Goal: Task Accomplishment & Management: Manage account settings

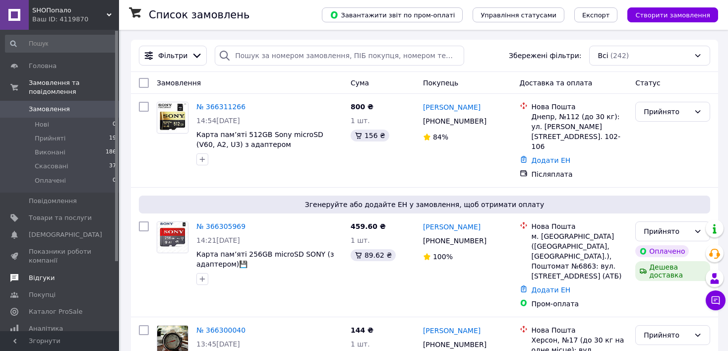
click at [49, 273] on span "Відгуки" at bounding box center [42, 277] width 26 height 9
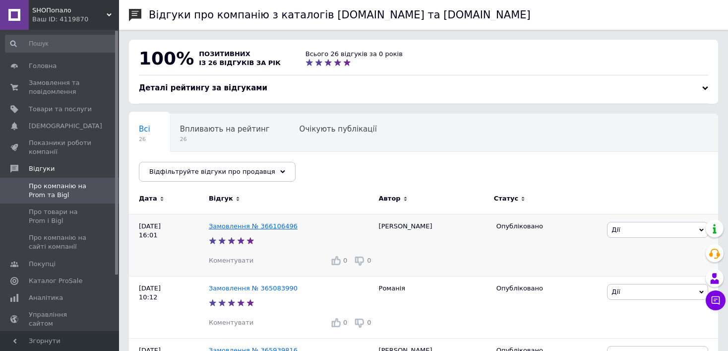
click at [225, 224] on link "Замовлення № 366106496" at bounding box center [253, 225] width 89 height 7
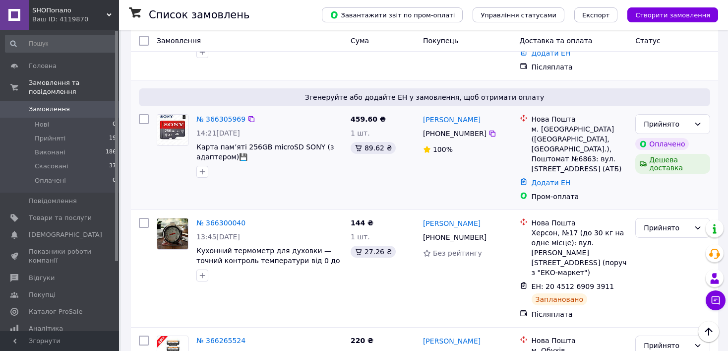
scroll to position [50, 0]
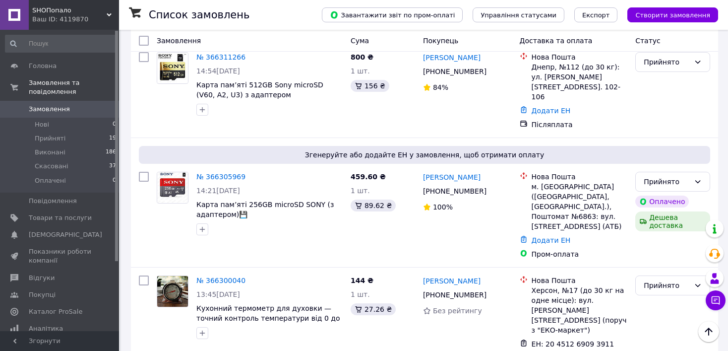
click at [37, 269] on link "Відгуки" at bounding box center [61, 277] width 122 height 17
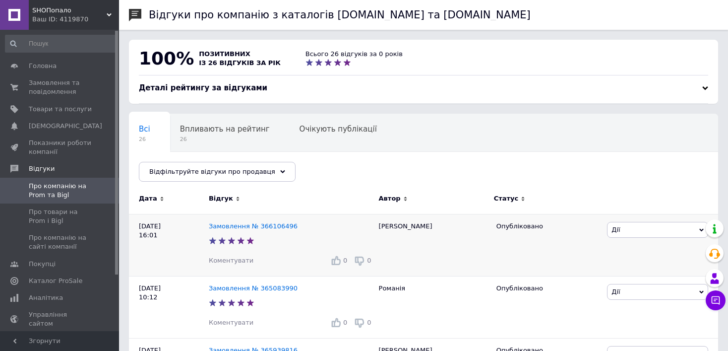
click at [238, 260] on span "Коментувати" at bounding box center [231, 259] width 45 height 7
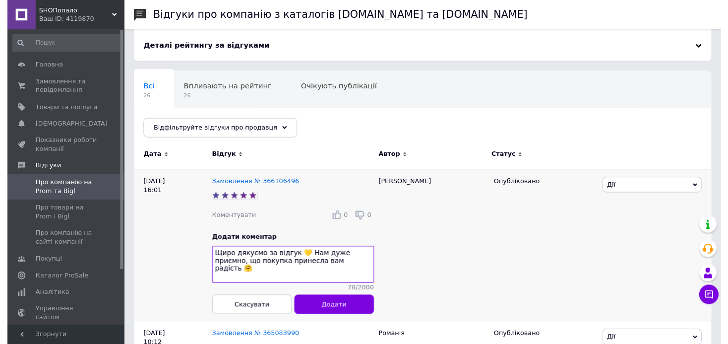
scroll to position [99, 0]
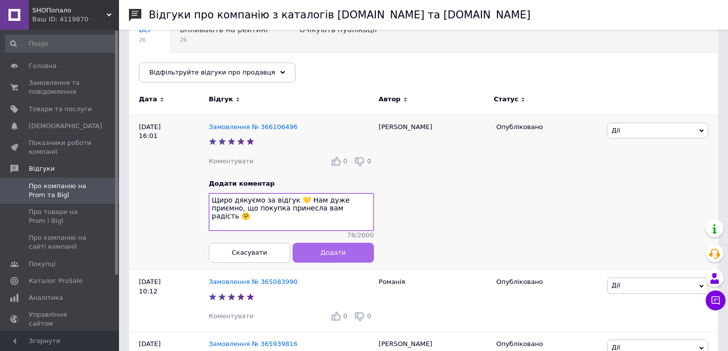
type textarea "Щиро дякуємо за відгук 💛 Нам дуже приємно, що покупка принесла вам радість 🤗"
click at [345, 258] on button "Додати" at bounding box center [333, 252] width 81 height 20
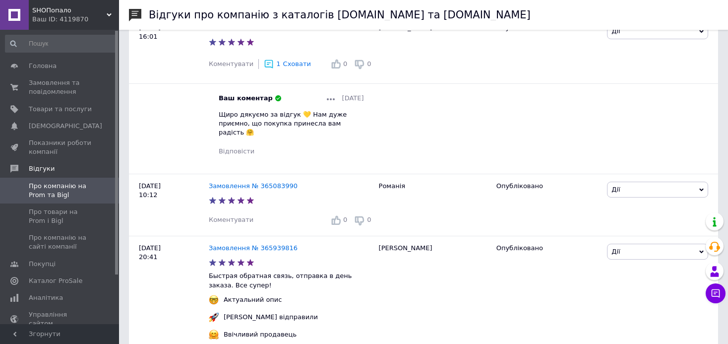
click at [235, 216] on span "Коментувати" at bounding box center [231, 219] width 45 height 7
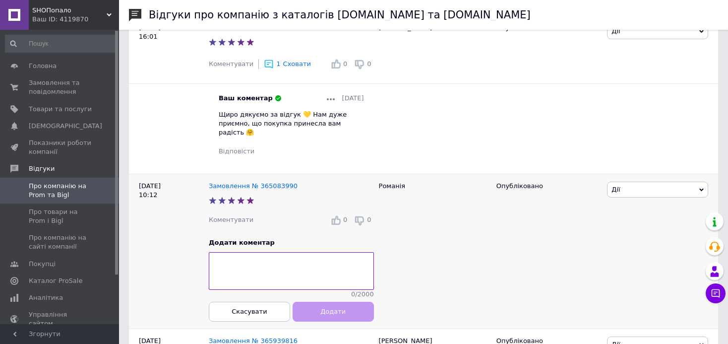
click at [284, 270] on textarea at bounding box center [291, 271] width 165 height 38
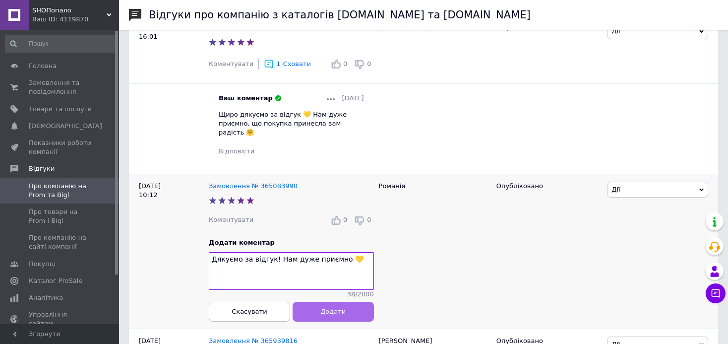
type textarea "Дякуємо за відгук! Нам дуже приємно 💛"
click at [336, 312] on button "Додати" at bounding box center [333, 311] width 81 height 20
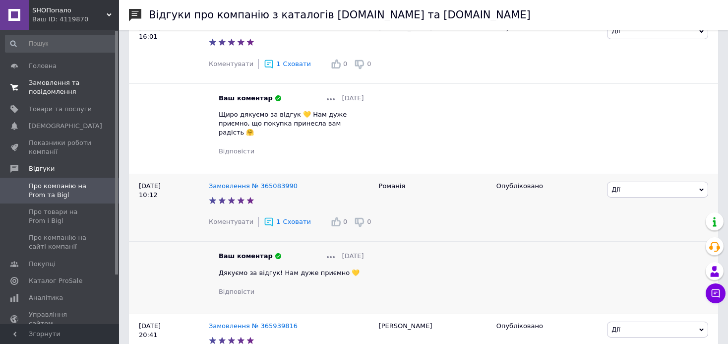
click at [44, 81] on span "Замовлення та повідомлення" at bounding box center [60, 87] width 63 height 18
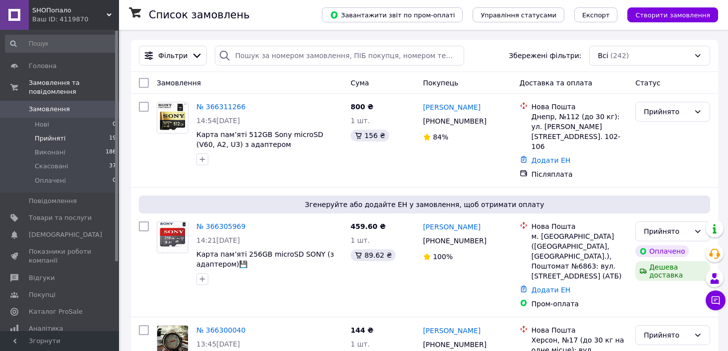
click at [58, 134] on span "Прийняті" at bounding box center [50, 138] width 31 height 9
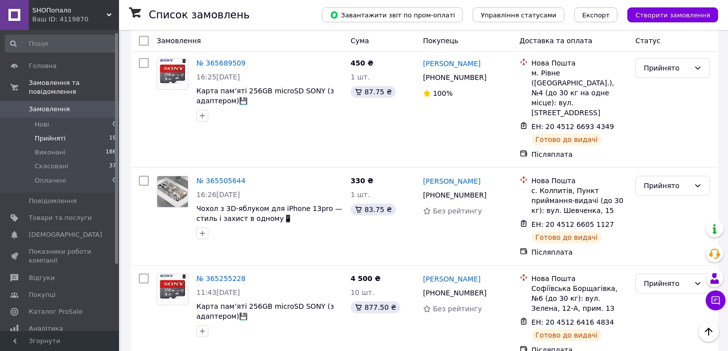
scroll to position [90, 0]
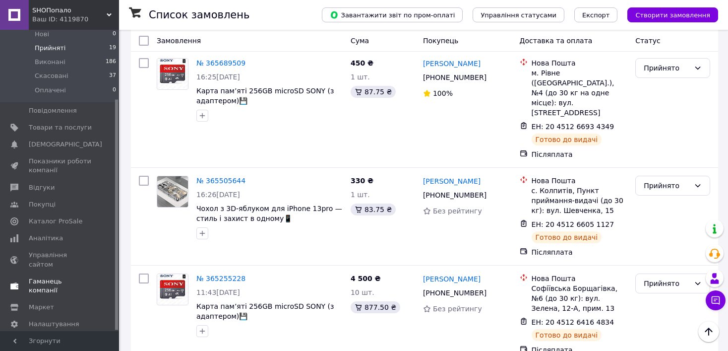
click at [64, 277] on span "Гаманець компанії" at bounding box center [60, 286] width 63 height 18
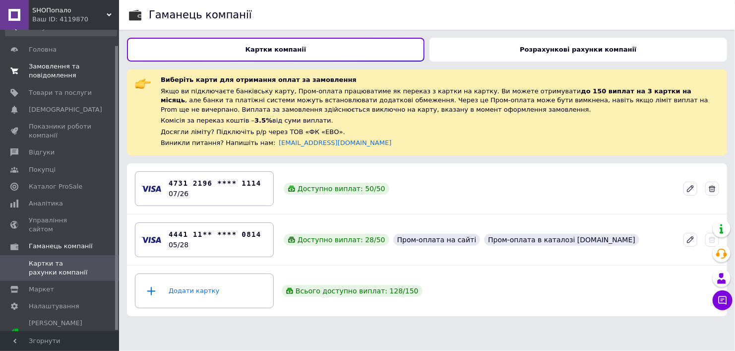
click at [53, 79] on span "Замовлення та повідомлення" at bounding box center [60, 71] width 63 height 18
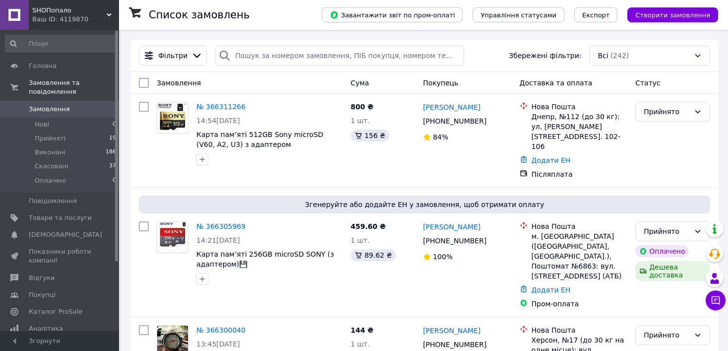
click at [57, 324] on span "Аналітика" at bounding box center [46, 328] width 34 height 9
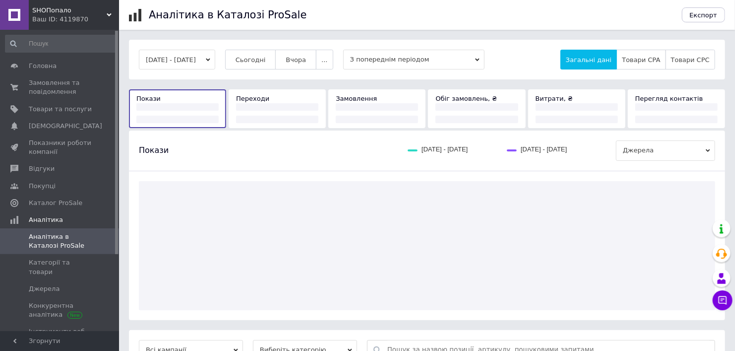
click at [254, 47] on div "06.10.2025 - 12.10.2025 Сьогодні Вчора ... З попереднім періодом Загальні дані …" at bounding box center [427, 60] width 596 height 40
click at [258, 56] on span "Сьогодні" at bounding box center [251, 59] width 30 height 7
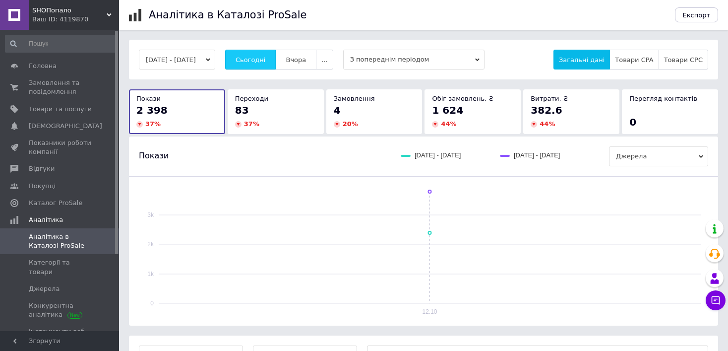
click at [276, 58] on button "Сьогодні" at bounding box center [250, 60] width 51 height 20
click at [299, 58] on span "Вчора" at bounding box center [296, 59] width 20 height 7
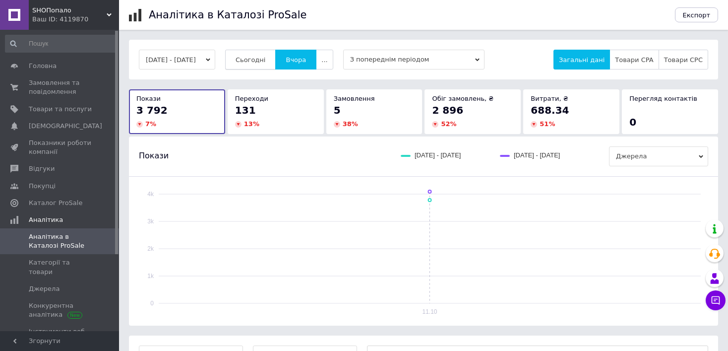
click at [258, 56] on span "Сьогодні" at bounding box center [251, 59] width 30 height 7
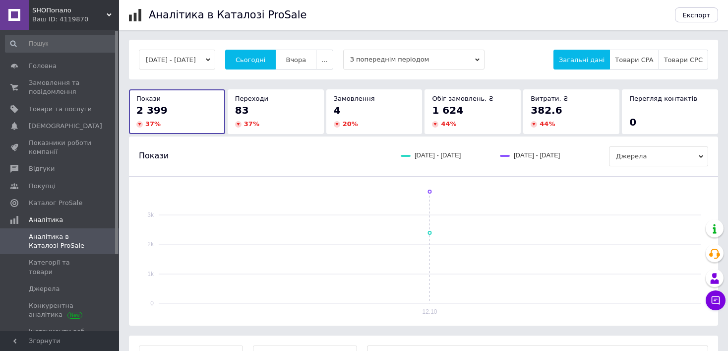
click at [194, 61] on button "12.10.2025 - 12.10.2025" at bounding box center [177, 60] width 76 height 20
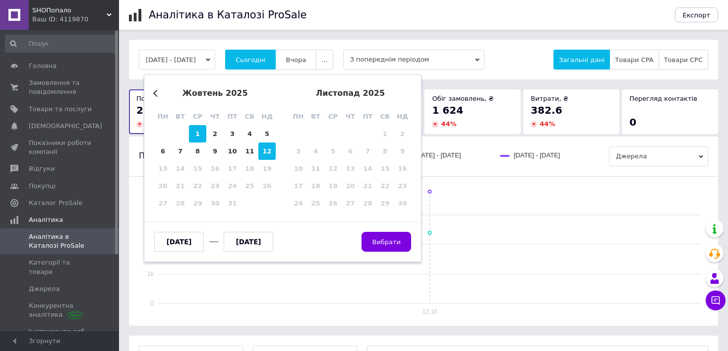
click at [199, 134] on div "1" at bounding box center [197, 133] width 17 height 17
type input "01.10.2025"
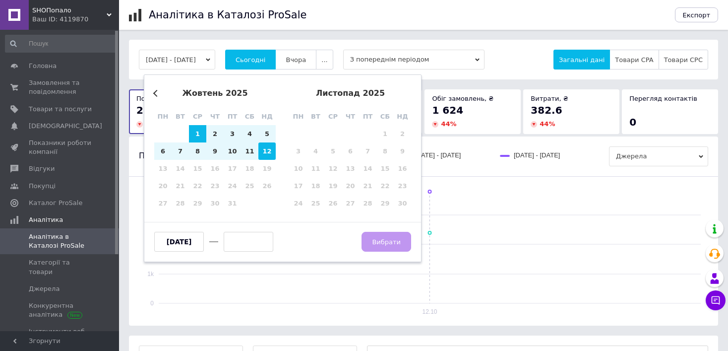
click at [266, 151] on div "12" at bounding box center [266, 150] width 17 height 17
type input "[DATE]"
click at [401, 243] on button "Вибрати" at bounding box center [387, 242] width 50 height 20
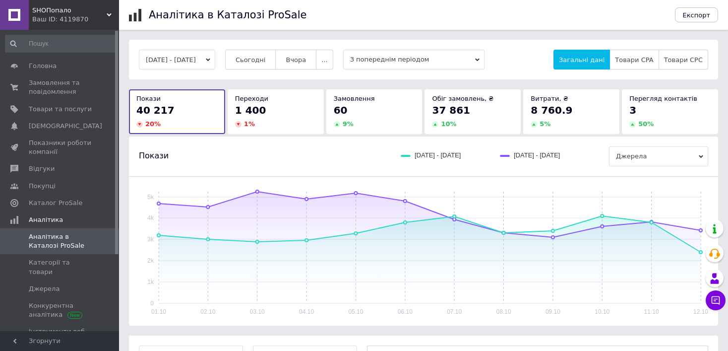
click at [160, 56] on button "01.10.2025 - 12.10.2025" at bounding box center [177, 60] width 76 height 20
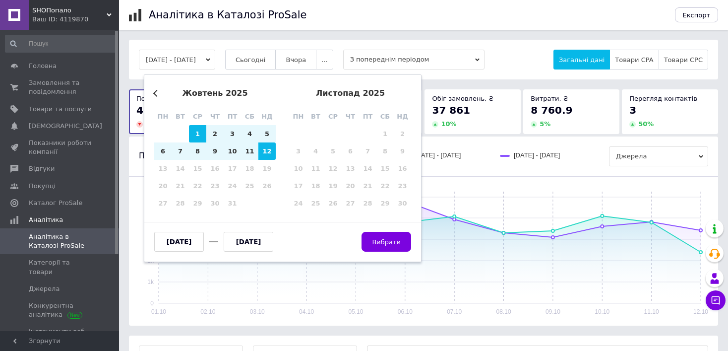
click at [156, 92] on button "Previous Month" at bounding box center [156, 93] width 7 height 7
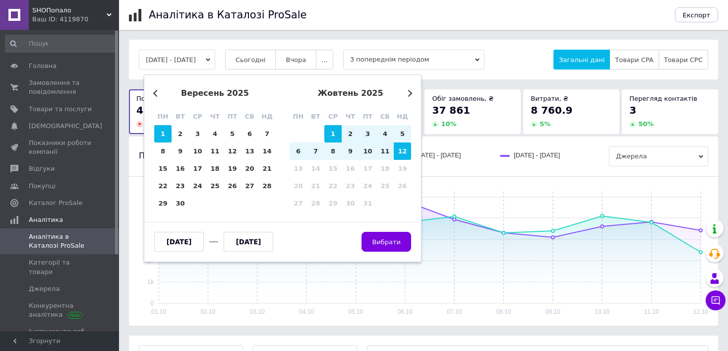
click at [164, 133] on div "1" at bounding box center [162, 133] width 17 height 17
type input "01.09.2025"
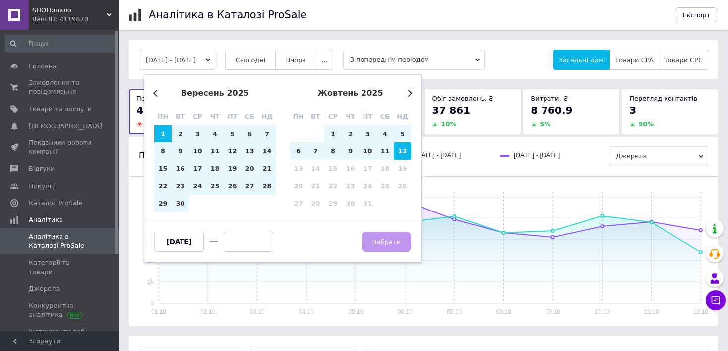
click at [400, 154] on div "12" at bounding box center [402, 150] width 17 height 17
type input "[DATE]"
click at [384, 243] on span "Вибрати" at bounding box center [386, 241] width 29 height 7
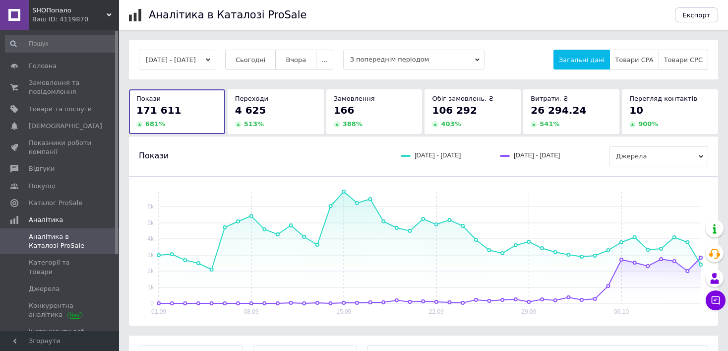
click at [168, 61] on button "01.09.2025 - 12.10.2025" at bounding box center [177, 60] width 76 height 20
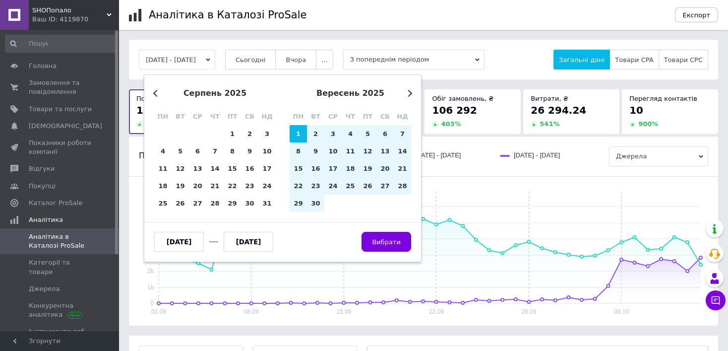
click at [408, 93] on button "Next Month" at bounding box center [408, 93] width 7 height 7
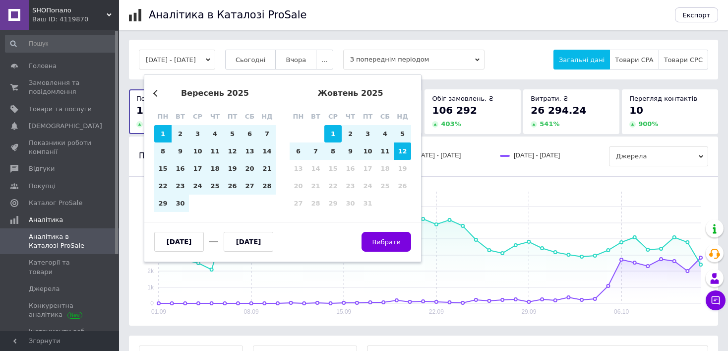
click at [327, 132] on div "1" at bounding box center [332, 133] width 17 height 17
type input "01.10.2025"
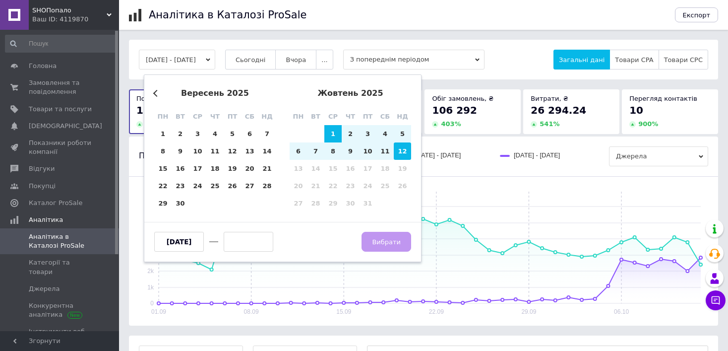
click at [404, 152] on div "12" at bounding box center [402, 150] width 17 height 17
type input "[DATE]"
click at [399, 244] on span "Вибрати" at bounding box center [386, 241] width 29 height 7
